Goal: Task Accomplishment & Management: Use online tool/utility

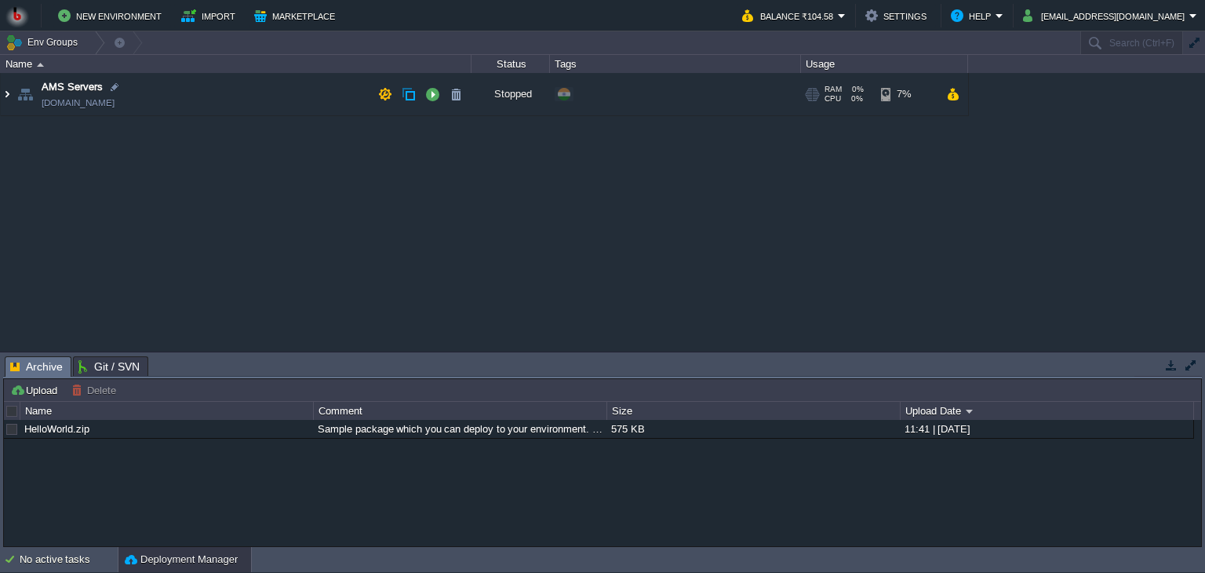
click at [5, 94] on img at bounding box center [7, 94] width 13 height 42
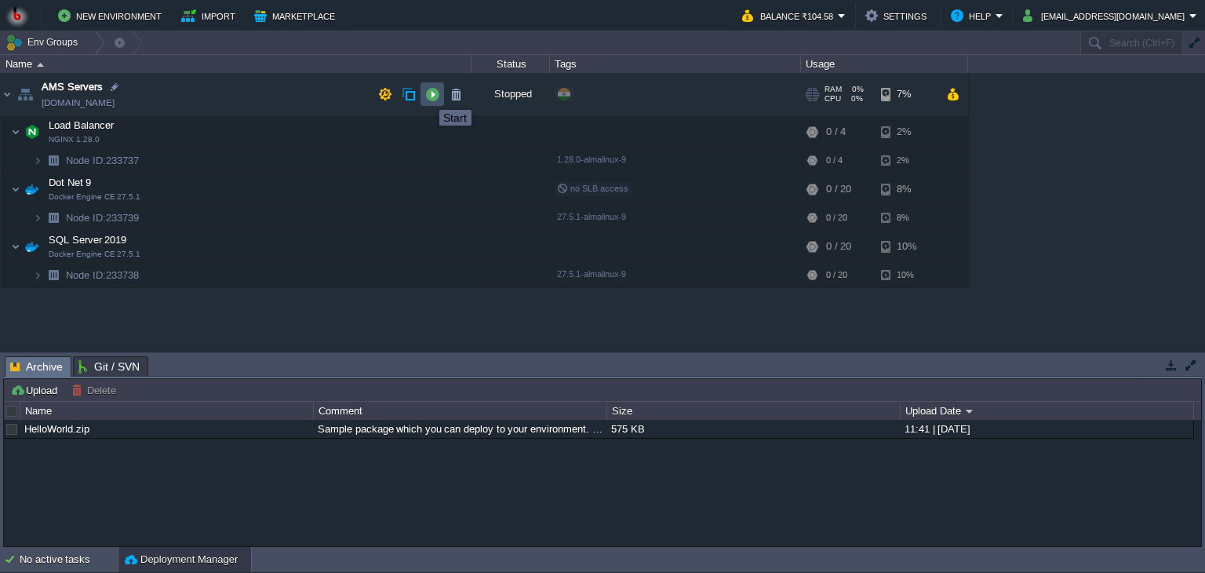
click at [428, 96] on button "button" at bounding box center [432, 94] width 14 height 14
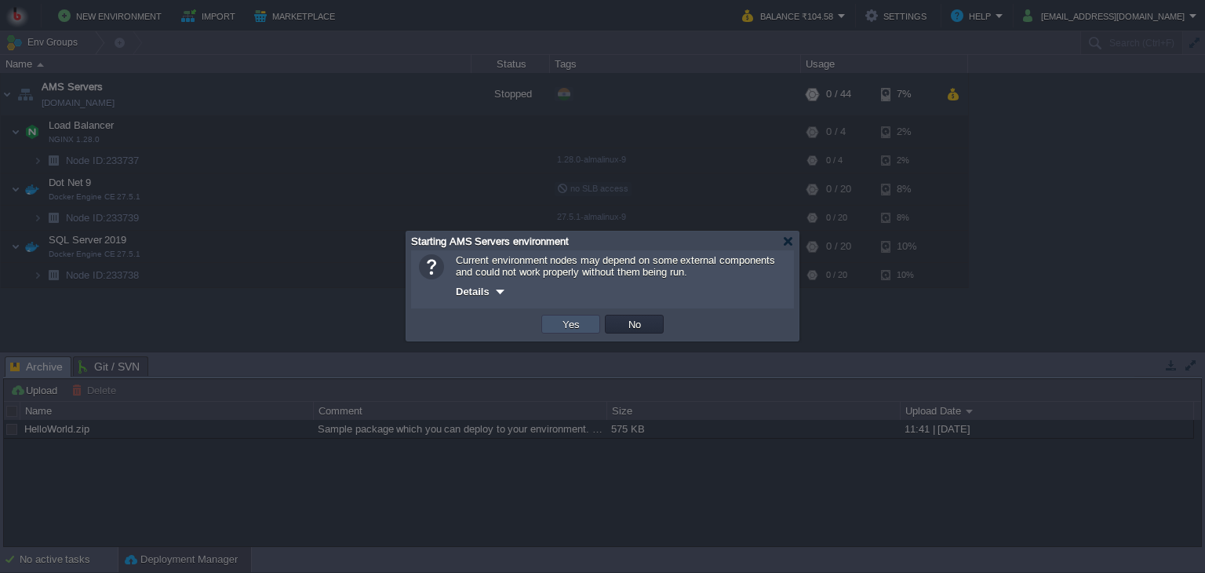
click at [576, 328] on button "Yes" at bounding box center [571, 324] width 27 height 14
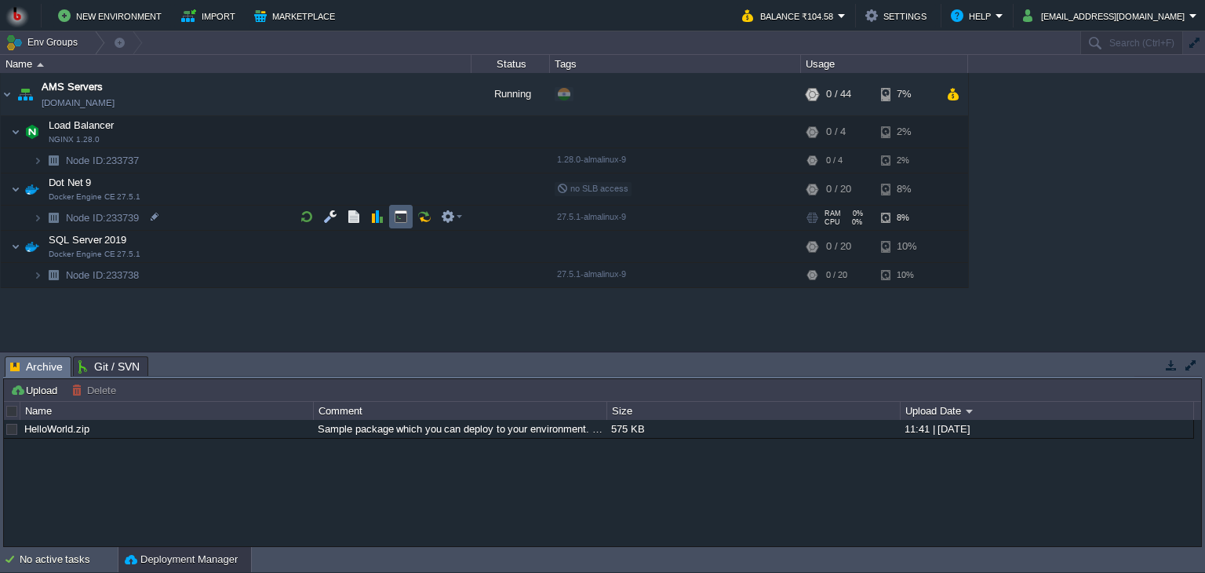
click at [396, 223] on button "button" at bounding box center [401, 216] width 14 height 14
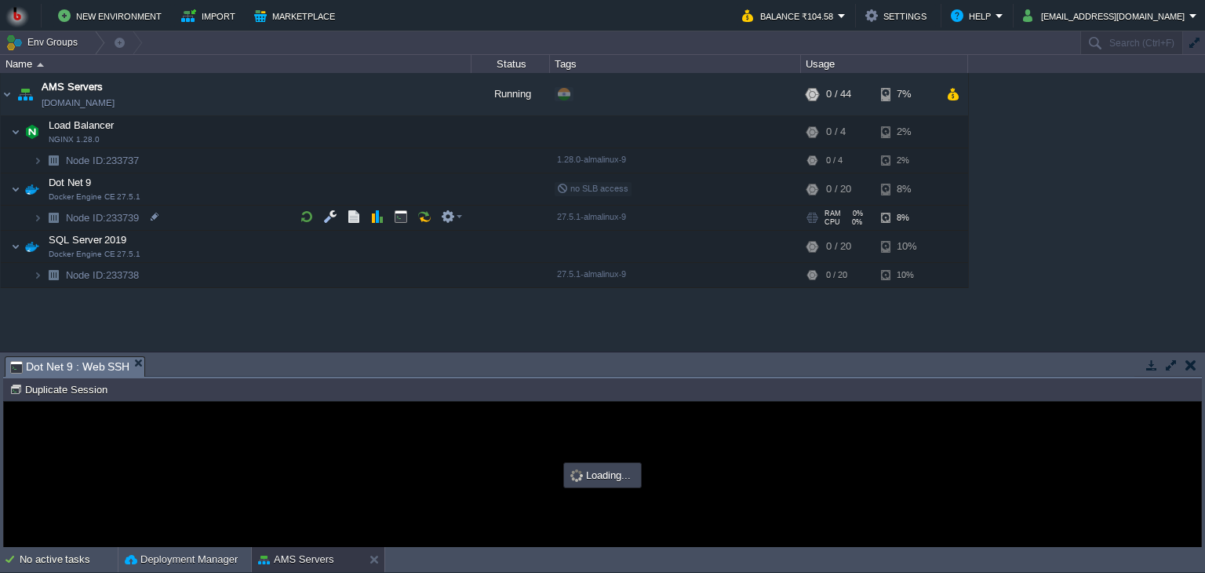
type input "#000000"
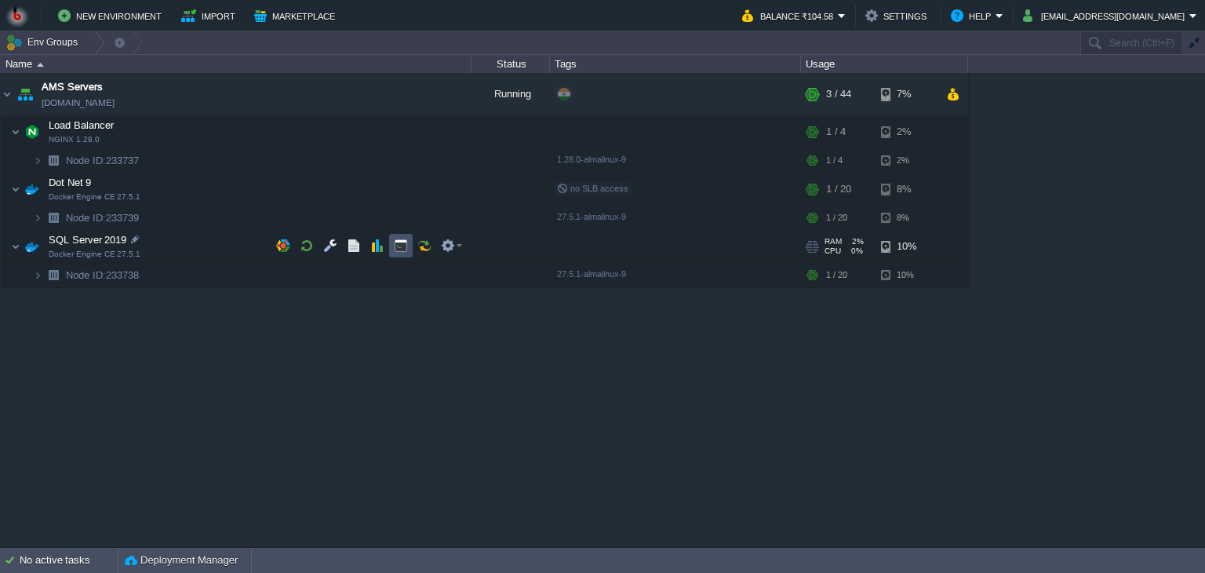
click at [397, 242] on button "button" at bounding box center [401, 245] width 14 height 14
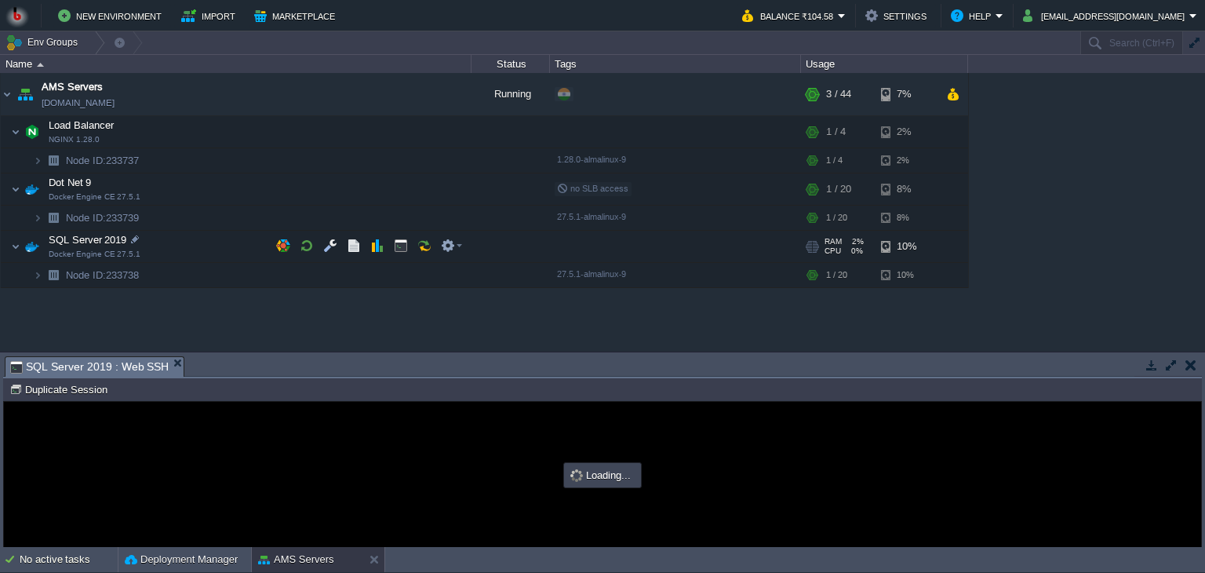
type input "#000000"
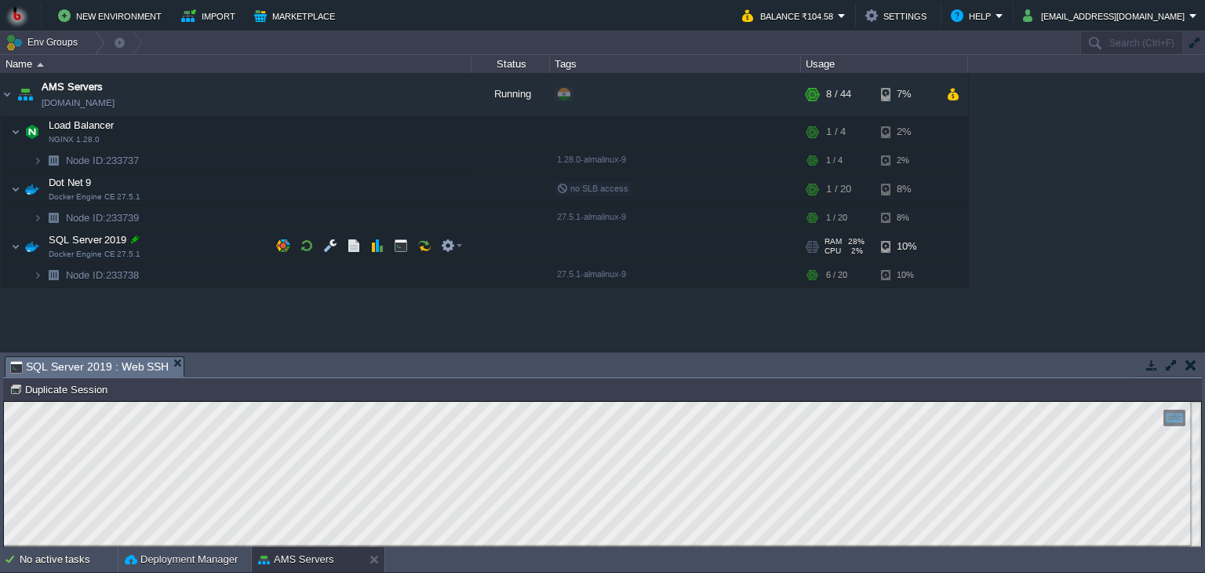
click at [134, 237] on div at bounding box center [135, 239] width 14 height 14
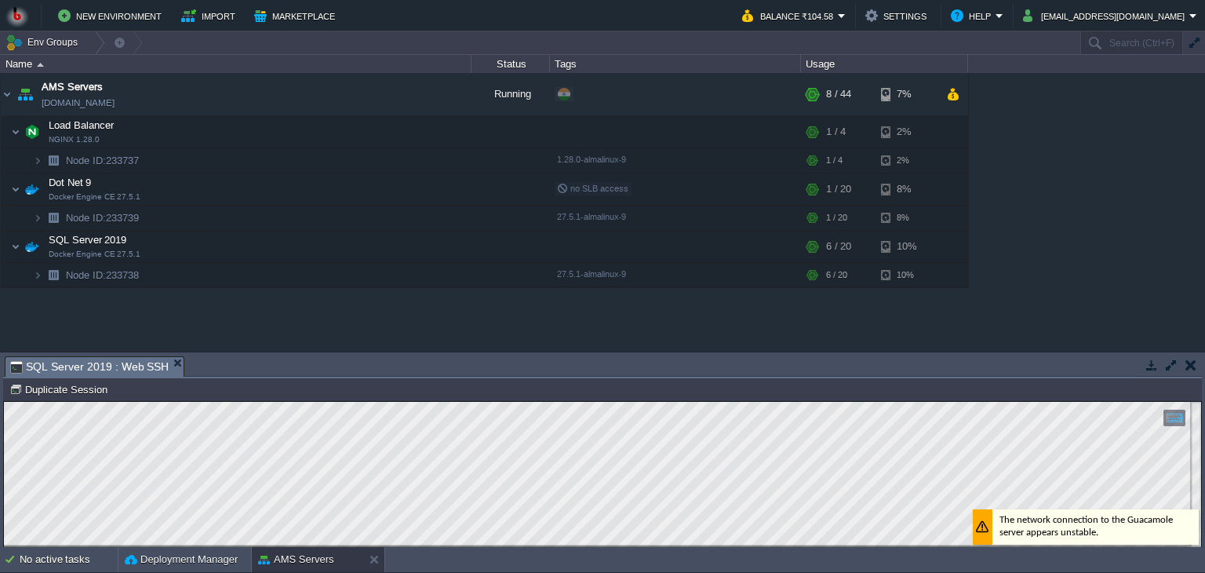
click at [185, 317] on div "AMS Servers [DOMAIN_NAME] Running + Add to Env Group RAM 15% CPU 1% 8 / 44 7% L…" at bounding box center [602, 212] width 1205 height 279
click at [289, 320] on div "AMS Servers [DOMAIN_NAME] Running + Add to Env Group RAM 17% CPU 1% 9 / 44 7% L…" at bounding box center [602, 212] width 1205 height 279
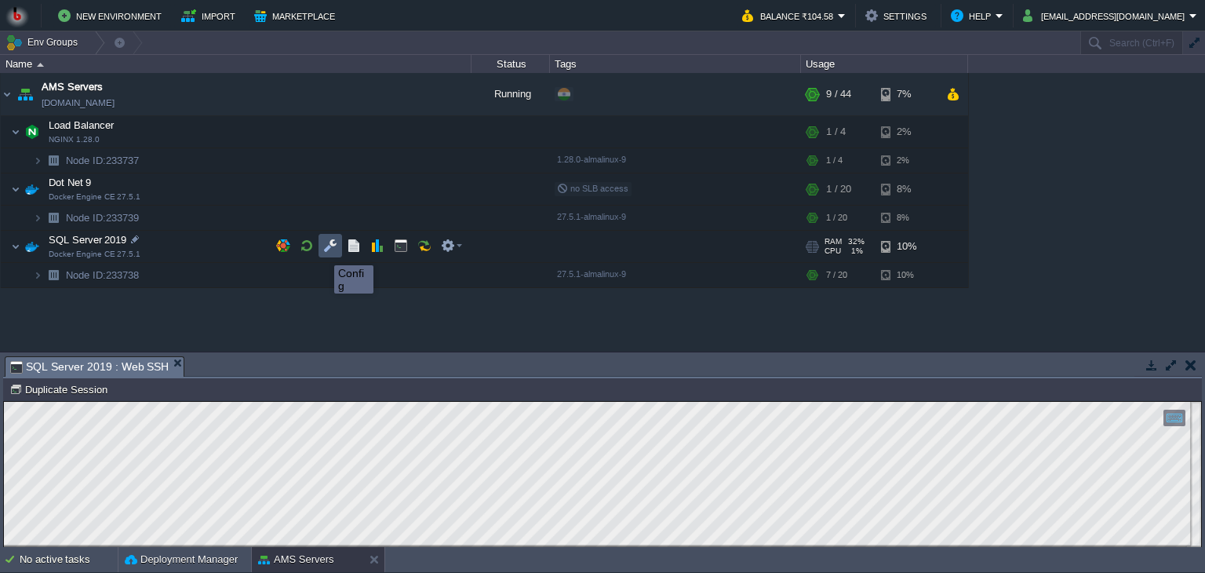
click at [326, 251] on button "button" at bounding box center [330, 245] width 14 height 14
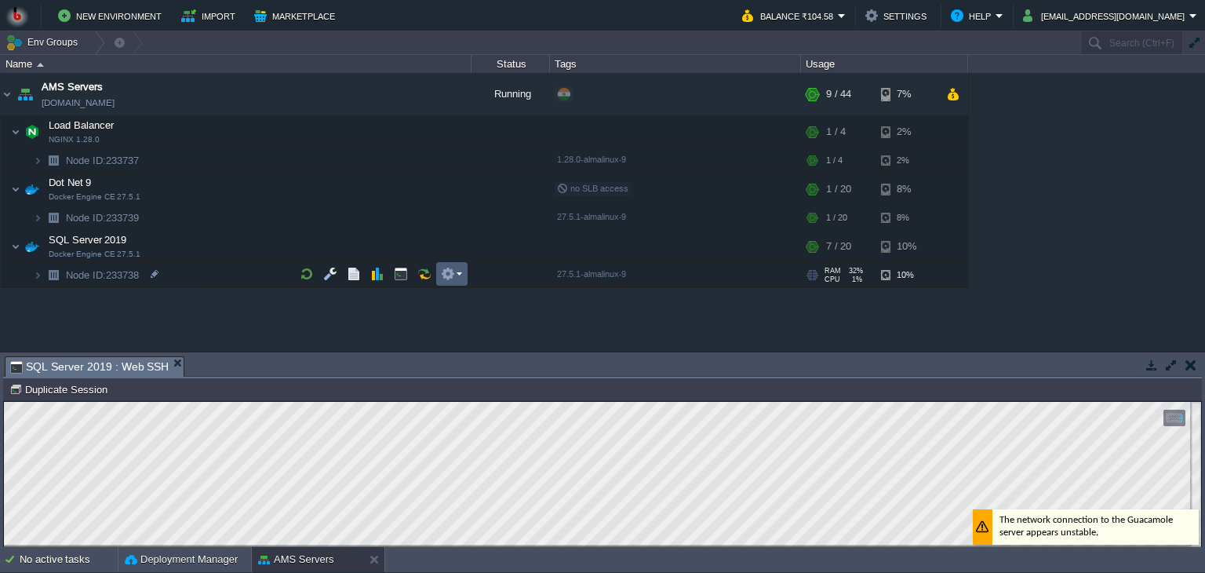
click at [455, 271] on em at bounding box center [451, 274] width 21 height 14
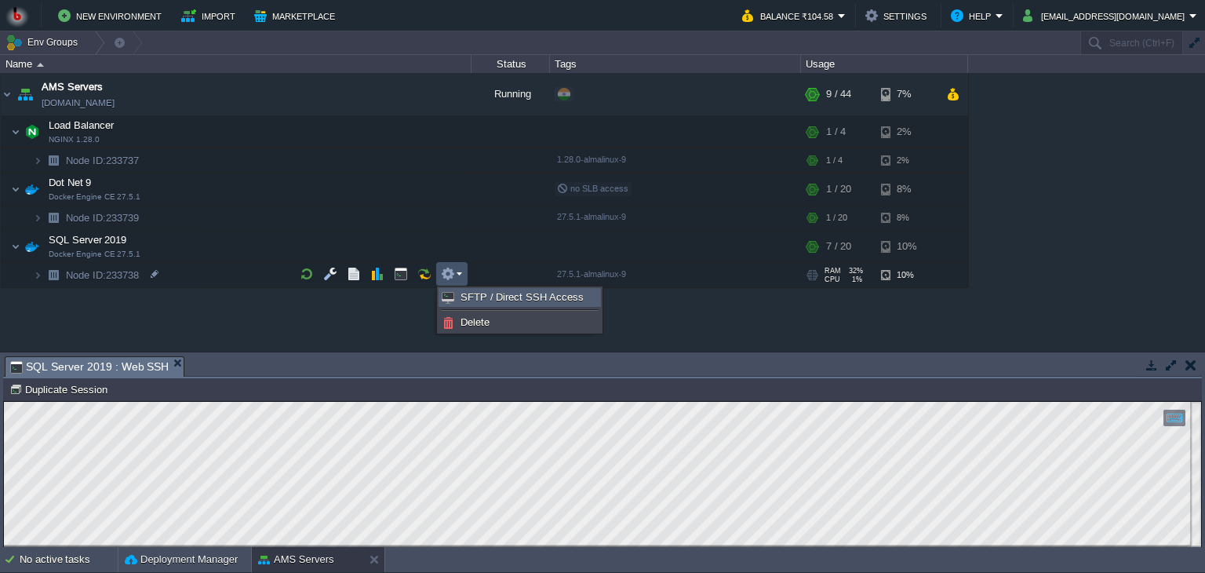
click at [510, 294] on span "SFTP / Direct SSH Access" at bounding box center [522, 297] width 123 height 12
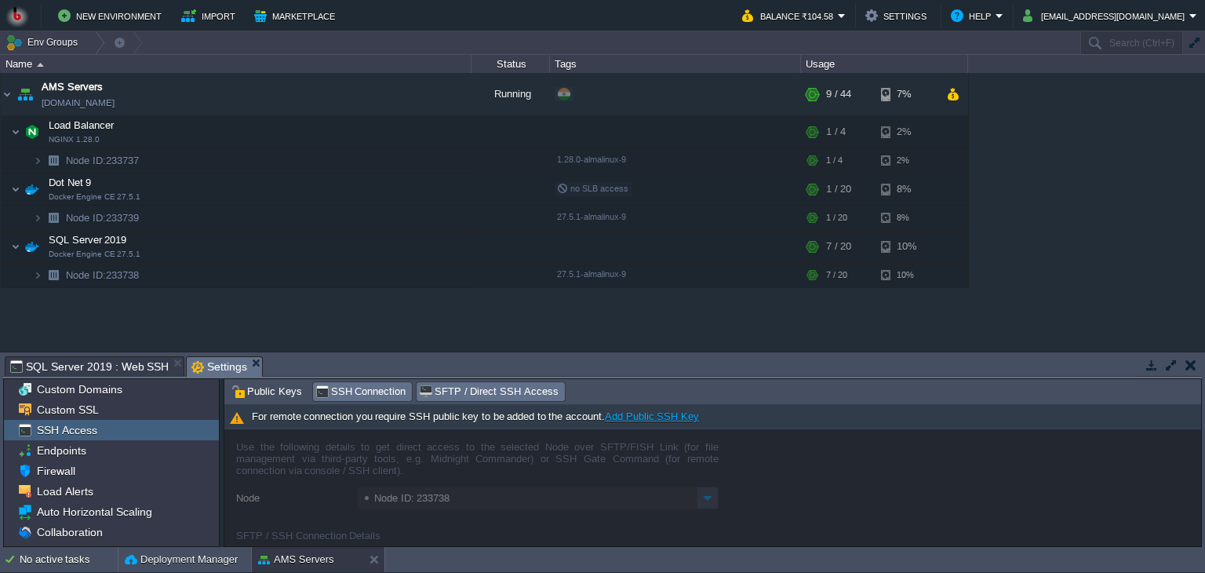
click at [373, 399] on span "SSH Connection" at bounding box center [360, 391] width 91 height 17
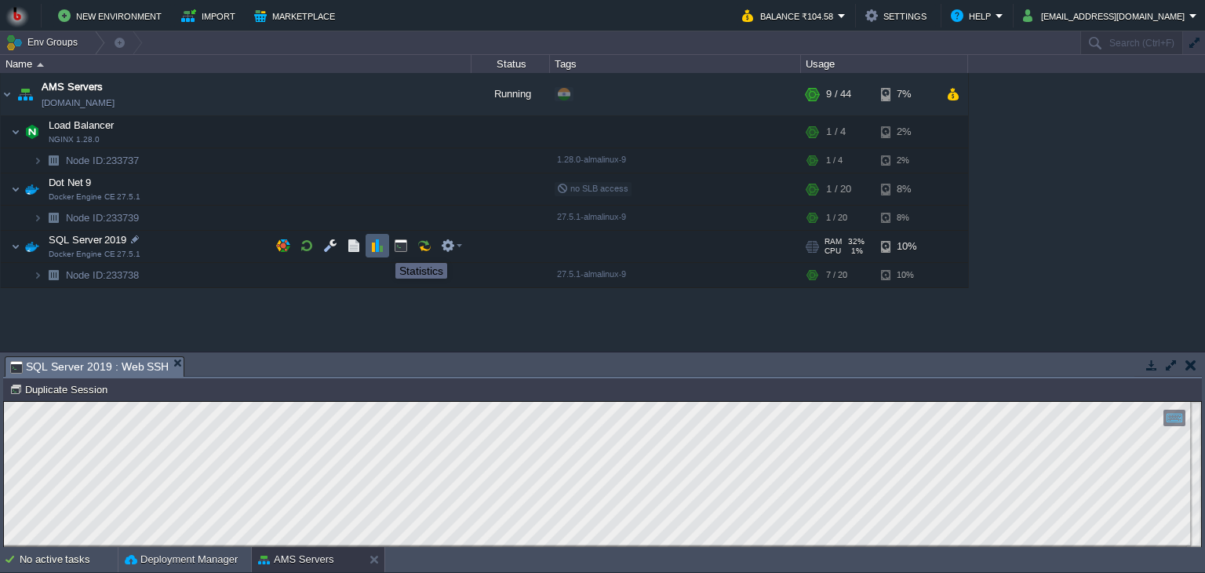
click at [384, 249] on button "button" at bounding box center [377, 245] width 14 height 14
click at [357, 249] on button "button" at bounding box center [354, 245] width 14 height 14
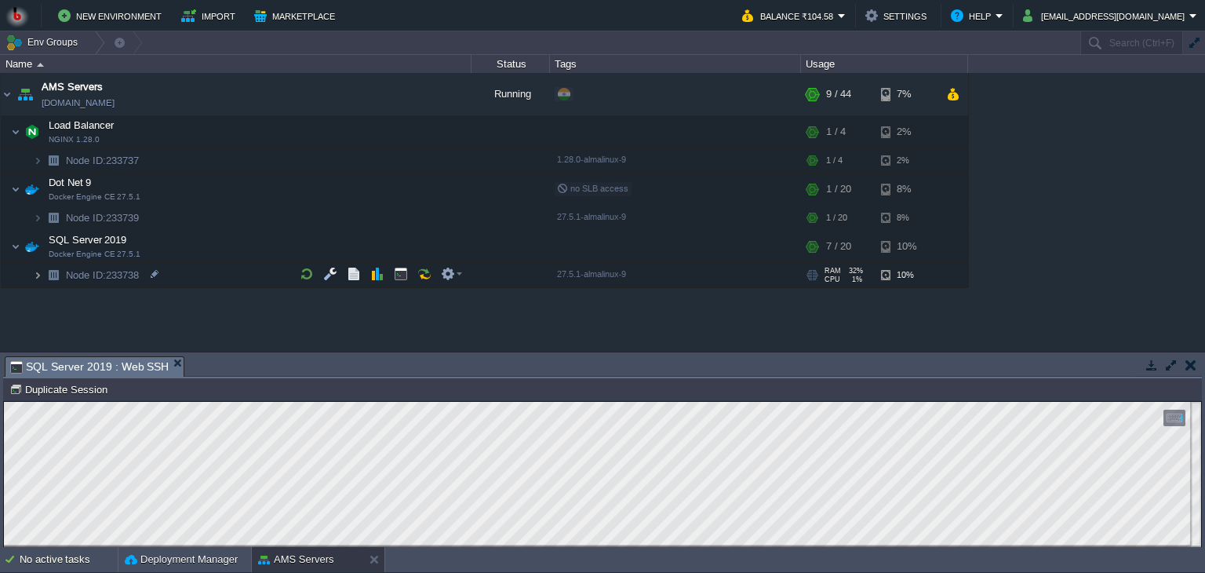
click at [35, 272] on img at bounding box center [37, 275] width 9 height 24
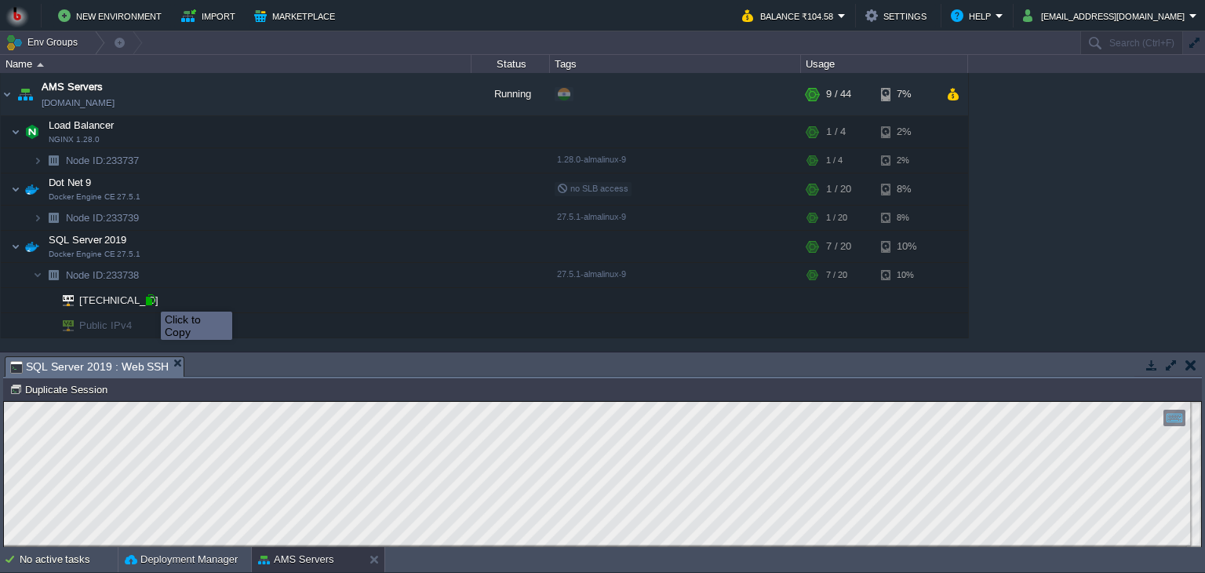
click at [149, 297] on div at bounding box center [150, 300] width 14 height 14
click at [116, 275] on span "Node ID: 233738" at bounding box center [102, 274] width 77 height 13
click at [129, 271] on span "Node ID: 233738" at bounding box center [102, 274] width 77 height 13
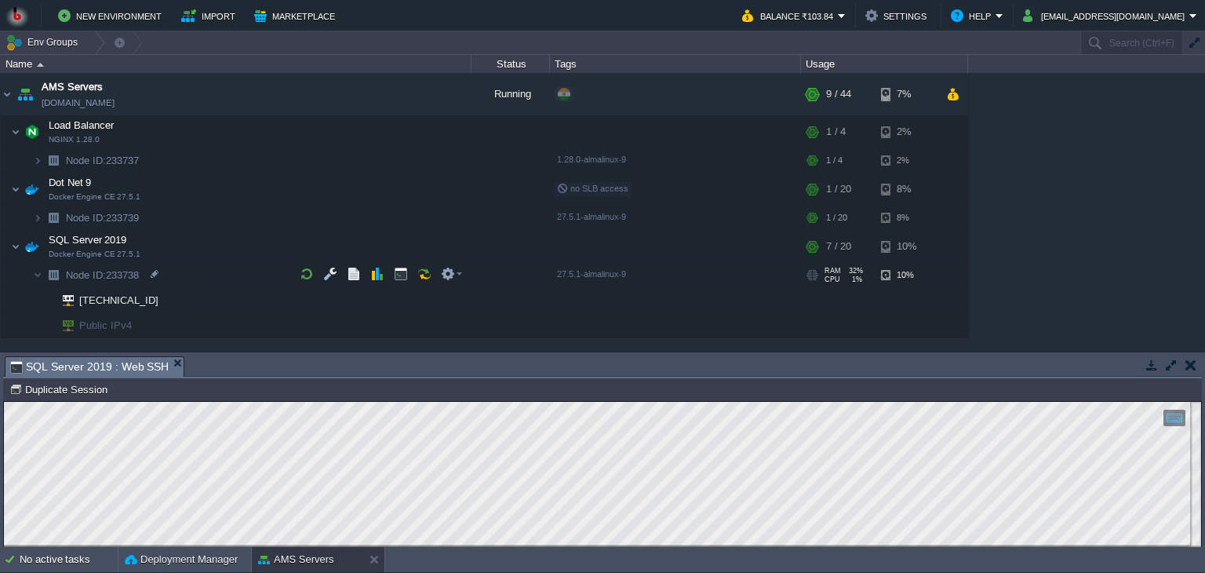
click at [129, 271] on span "Node ID: 233738" at bounding box center [102, 274] width 77 height 13
type input "233738"
click at [100, 320] on span "Public IPv4" at bounding box center [106, 325] width 56 height 24
click at [96, 322] on span "Public IPv4" at bounding box center [106, 325] width 56 height 24
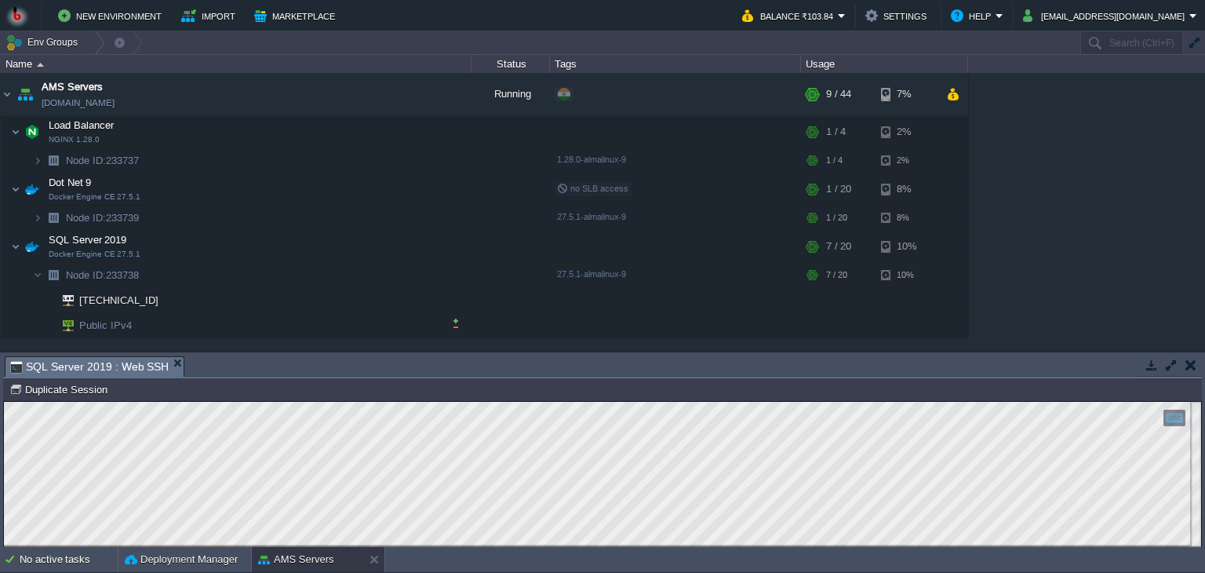
click at [96, 322] on span "Public IPv4" at bounding box center [106, 325] width 56 height 24
click at [66, 325] on img at bounding box center [63, 325] width 22 height 24
click at [453, 321] on button "button" at bounding box center [456, 323] width 14 height 14
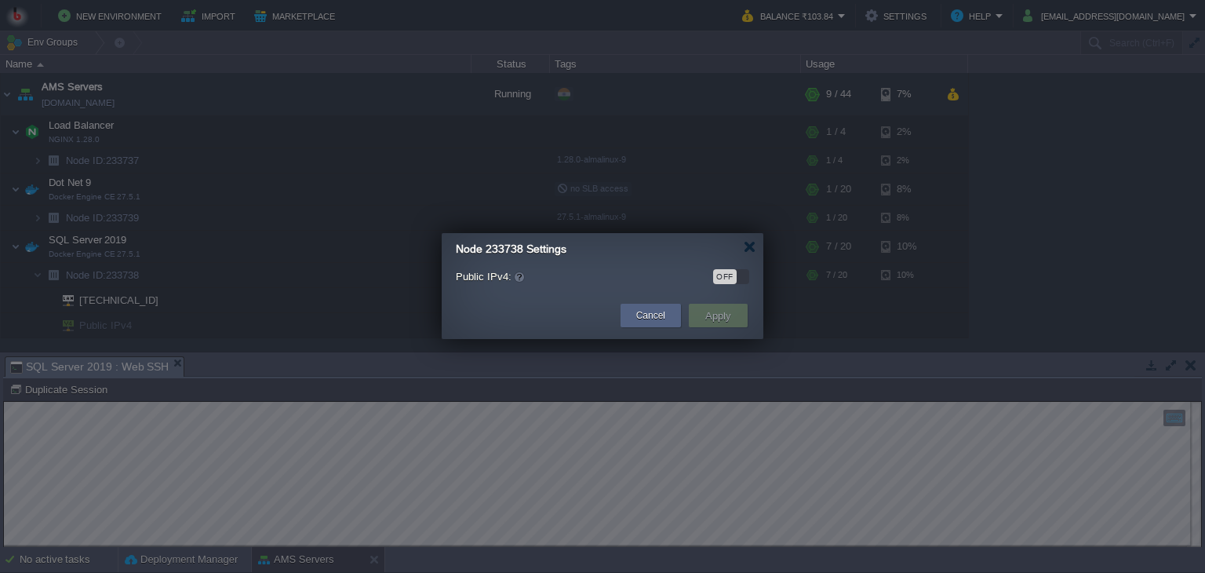
click at [740, 278] on div "OFF" at bounding box center [731, 276] width 36 height 15
click at [725, 316] on button "Apply" at bounding box center [718, 315] width 35 height 19
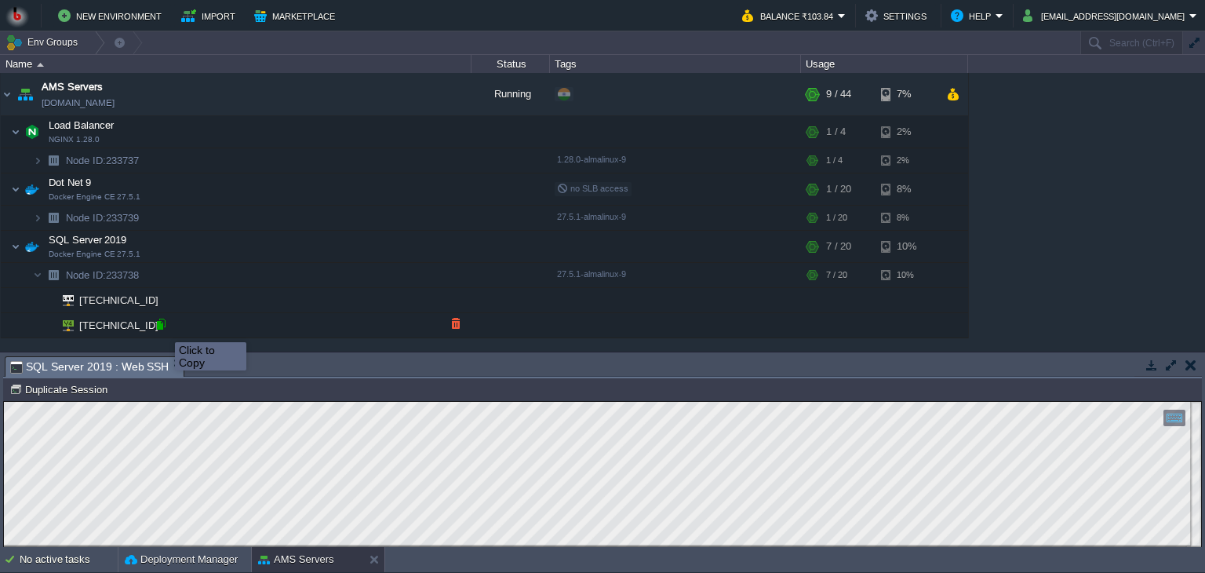
click at [163, 327] on div at bounding box center [161, 324] width 14 height 14
type input "[TECHNICAL_ID]"
